Goal: Navigation & Orientation: Find specific page/section

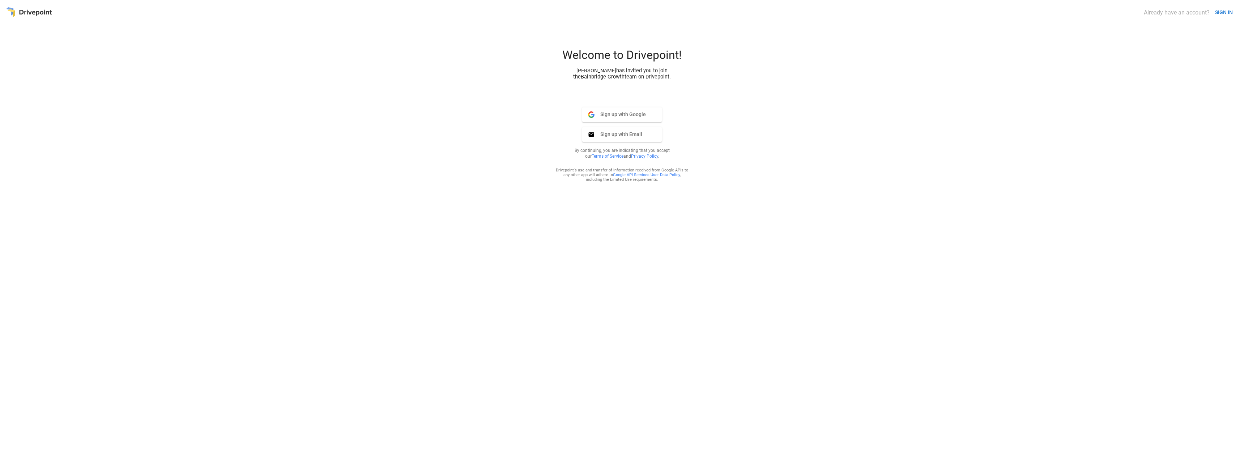
click at [1219, 12] on button "SIGN IN" at bounding box center [1224, 12] width 24 height 13
click at [592, 105] on img at bounding box center [591, 102] width 7 height 7
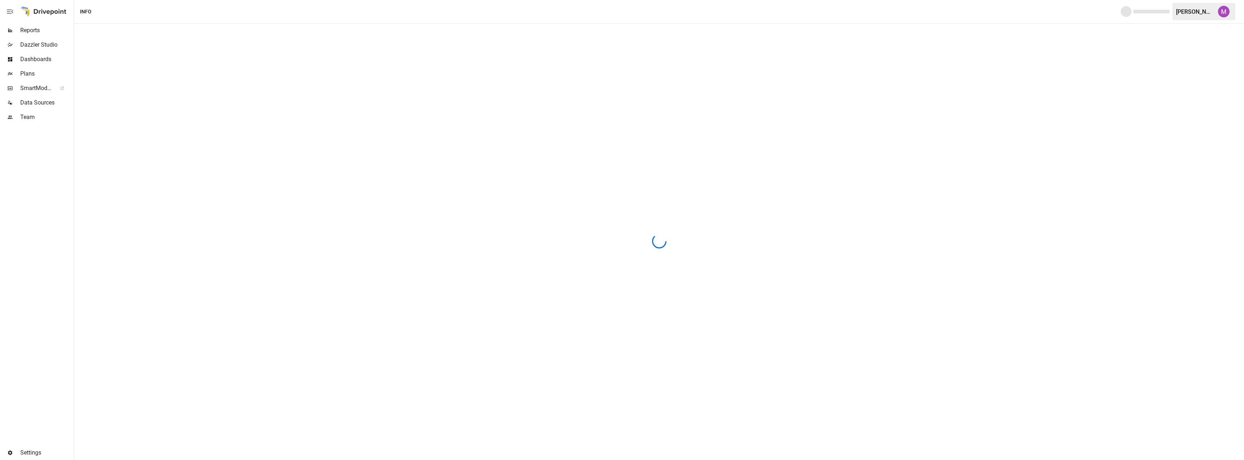
click at [1221, 17] on button "button" at bounding box center [1223, 11] width 20 height 20
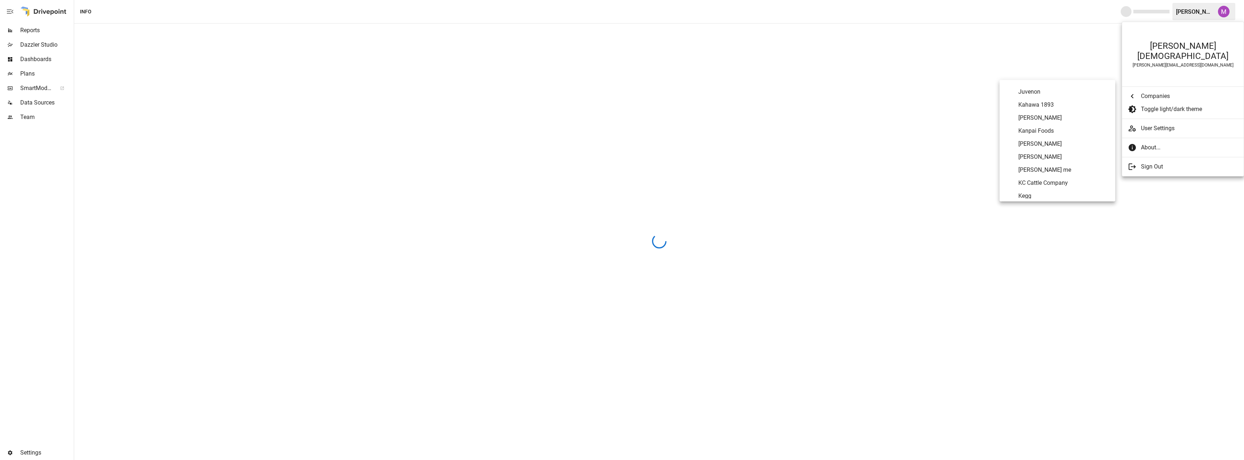
scroll to position [1979, 0]
click at [1034, 154] on span "Laundry Sauce" at bounding box center [1063, 153] width 91 height 9
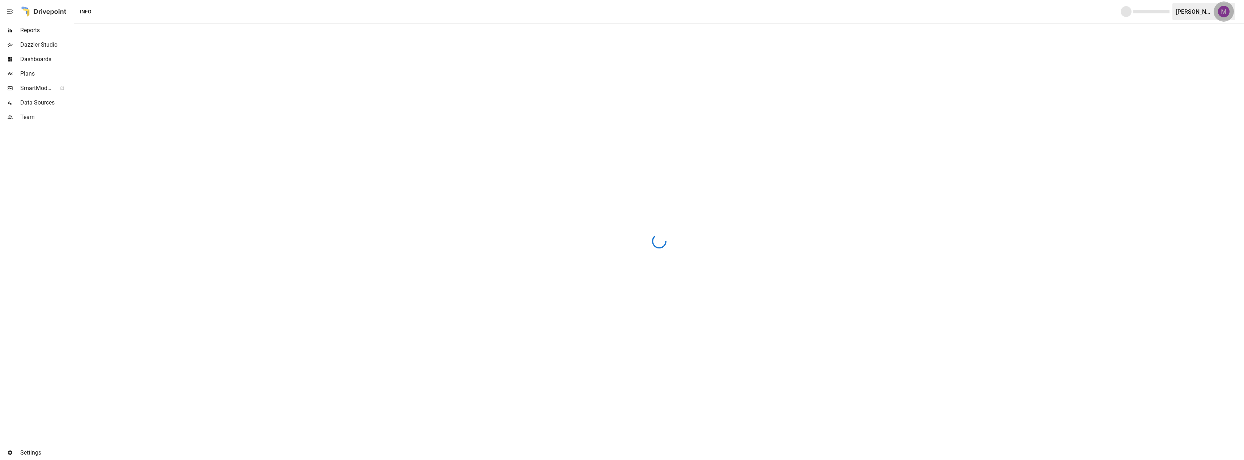
click at [1221, 11] on img "Umer Muhammed" at bounding box center [1224, 12] width 12 height 12
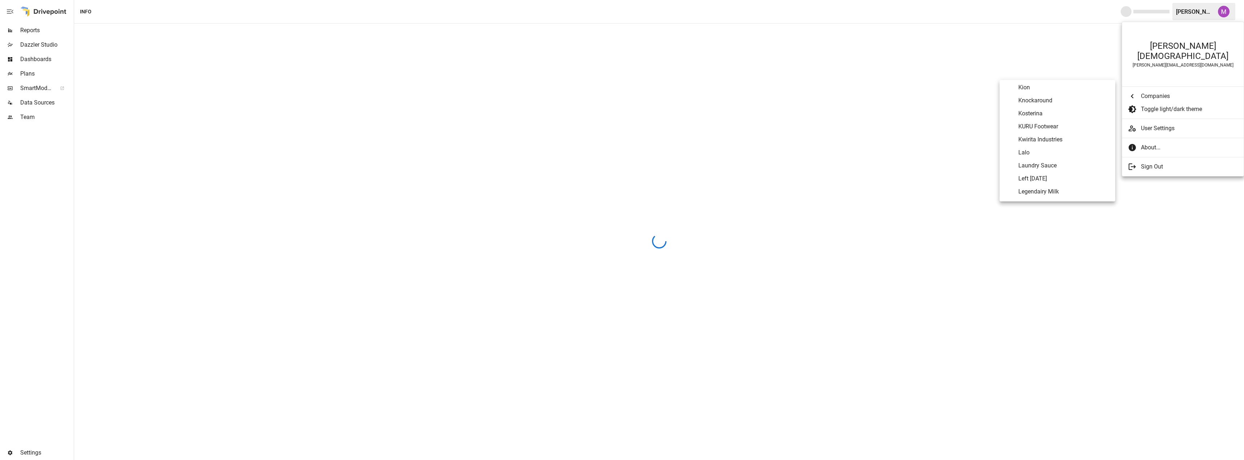
scroll to position [1979, 0]
click at [1049, 159] on Sauce "Laundry Sauce" at bounding box center [1057, 153] width 116 height 13
